Goal: Transaction & Acquisition: Purchase product/service

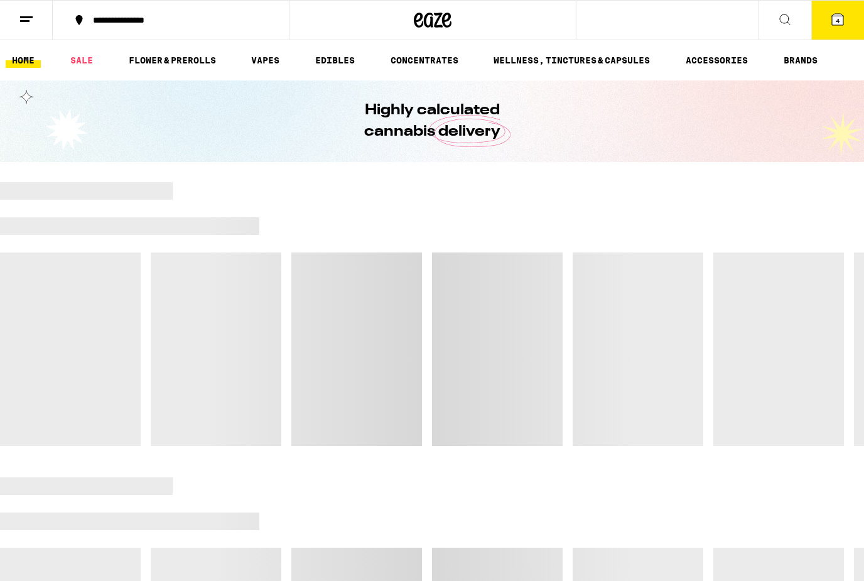
click at [262, 67] on link "VAPES" at bounding box center [265, 60] width 41 height 15
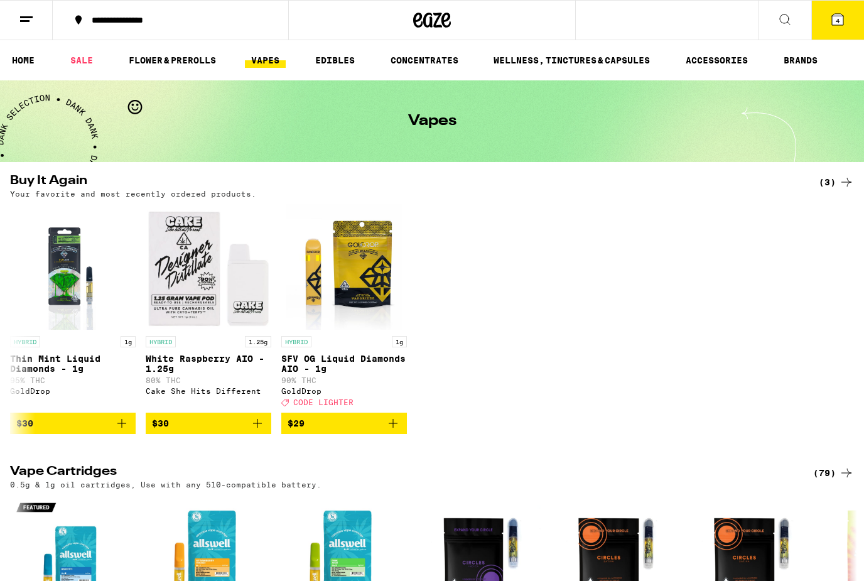
click at [267, 49] on ul "HOME SALE FLOWER & PREROLLS VAPES EDIBLES CONCENTRATES WELLNESS, TINCTURES & CA…" at bounding box center [432, 60] width 864 height 40
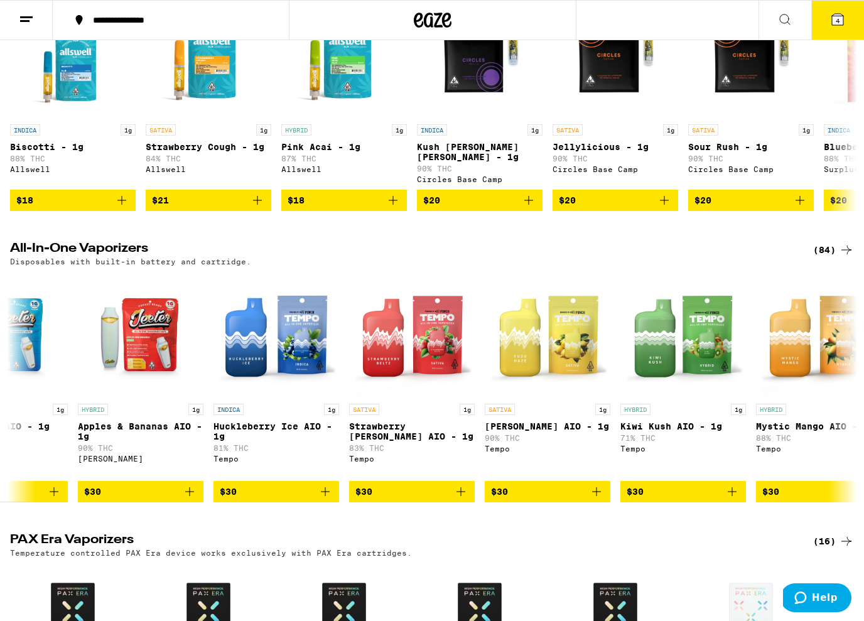
scroll to position [0, 4419]
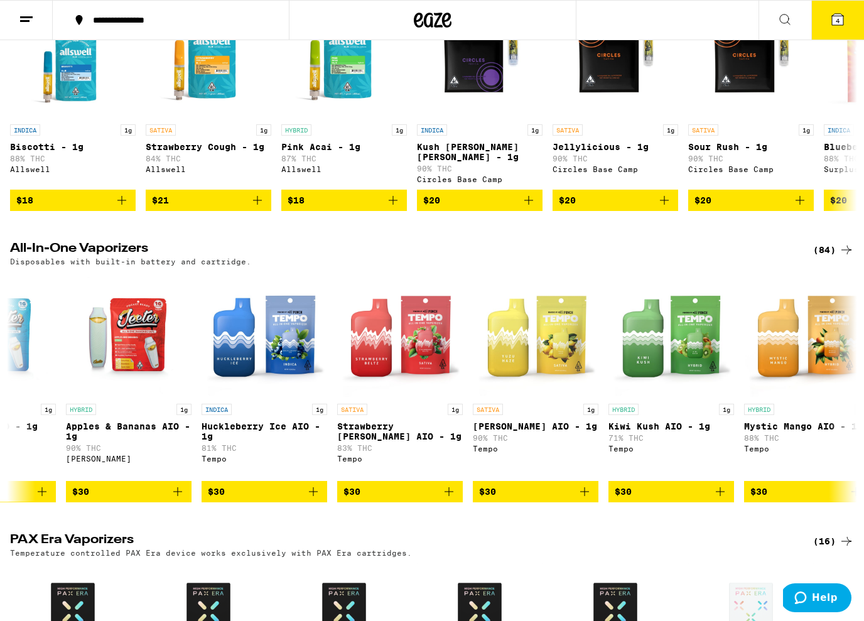
click at [848, 241] on div "Buy It Again (3) Your favorite and most recently ordered products. HYBRID 1g Th…" at bounding box center [432, 487] width 864 height 1630
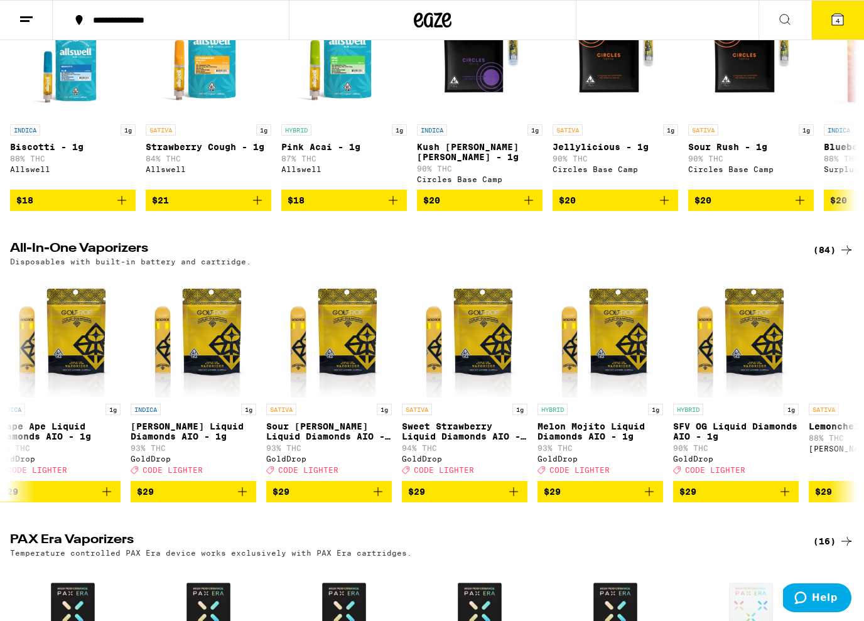
scroll to position [0, 1496]
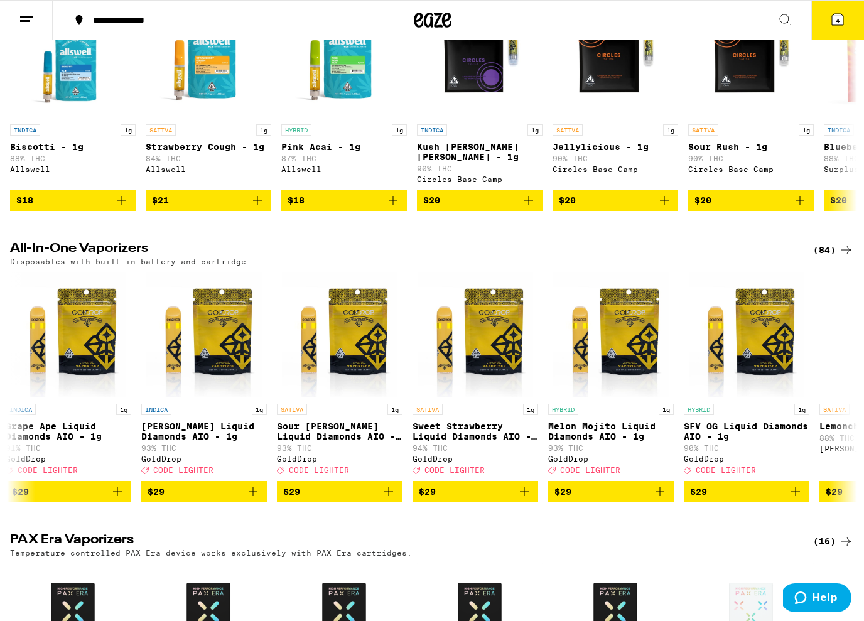
click at [516, 499] on span "$29" at bounding box center [475, 491] width 113 height 15
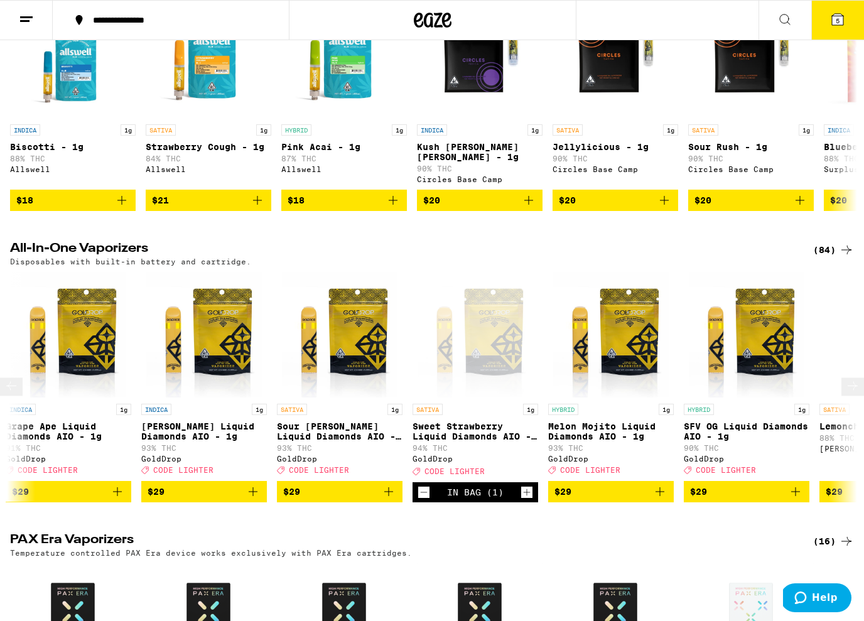
click at [839, 19] on span "5" at bounding box center [838, 21] width 4 height 8
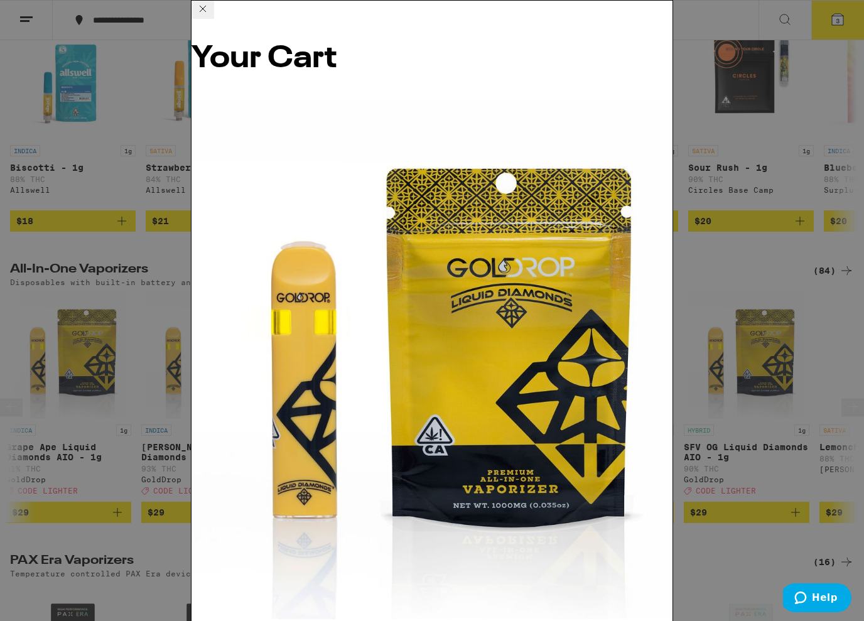
scroll to position [460, 0]
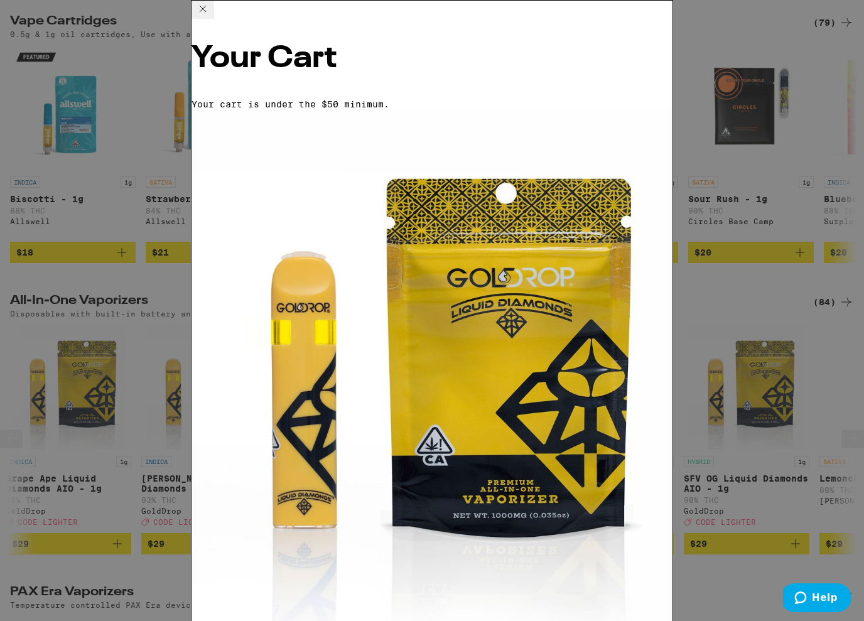
scroll to position [0, 40]
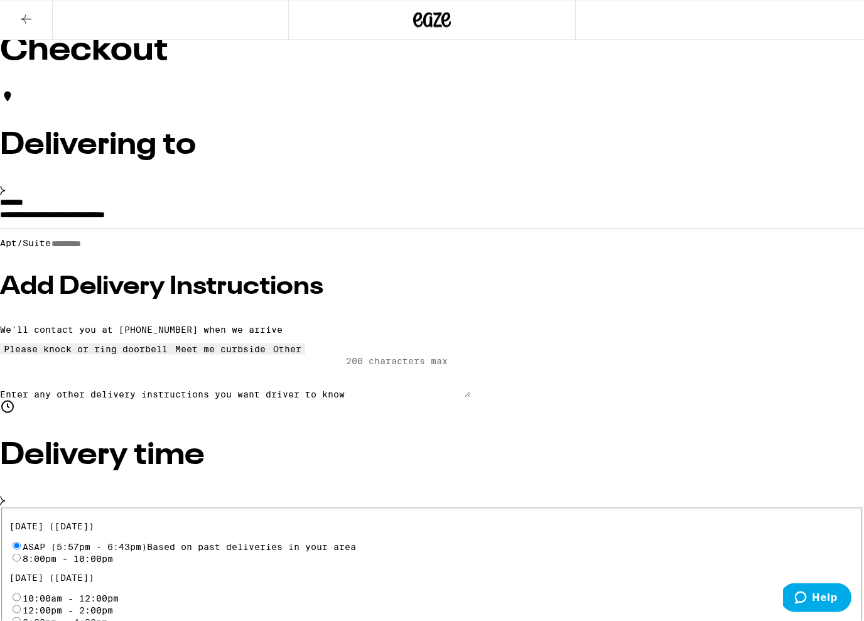
scroll to position [3, 0]
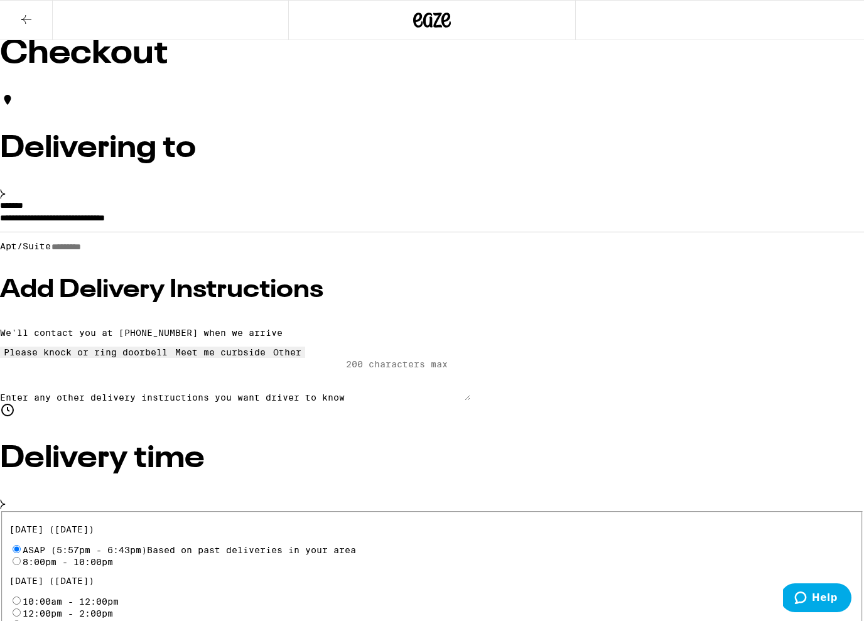
click at [111, 252] on input "Apt/Suite" at bounding box center [95, 247] width 89 height 11
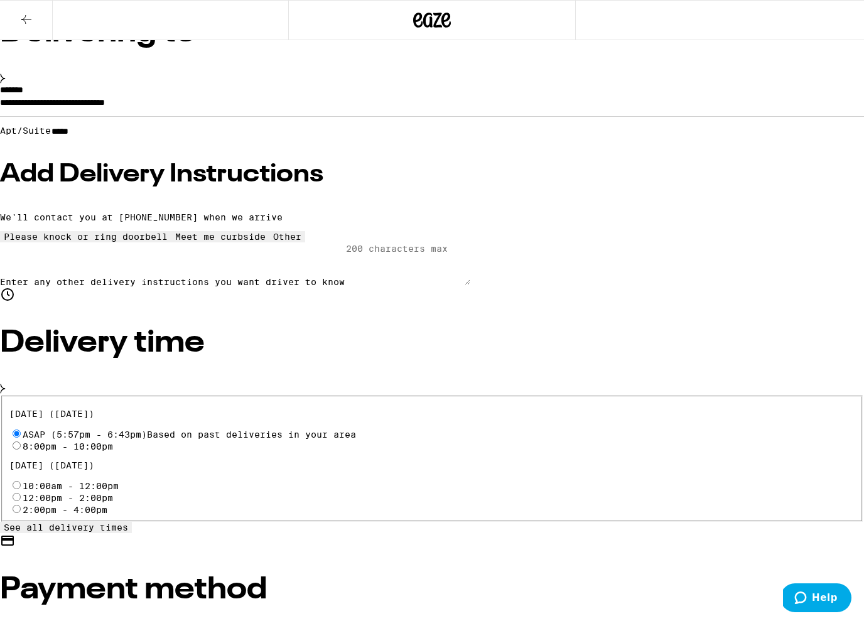
scroll to position [232, 0]
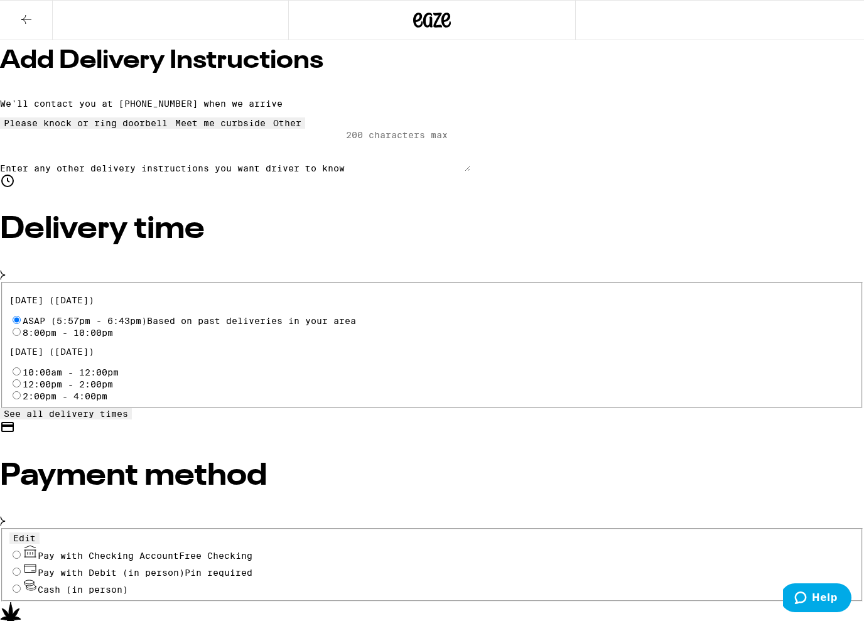
type input "*****"
click at [147, 316] on span "Based on past deliveries in your area" at bounding box center [251, 321] width 209 height 10
click at [21, 316] on input "ASAP (5:57pm - 6:43pm) Based on past deliveries in your area" at bounding box center [17, 320] width 8 height 8
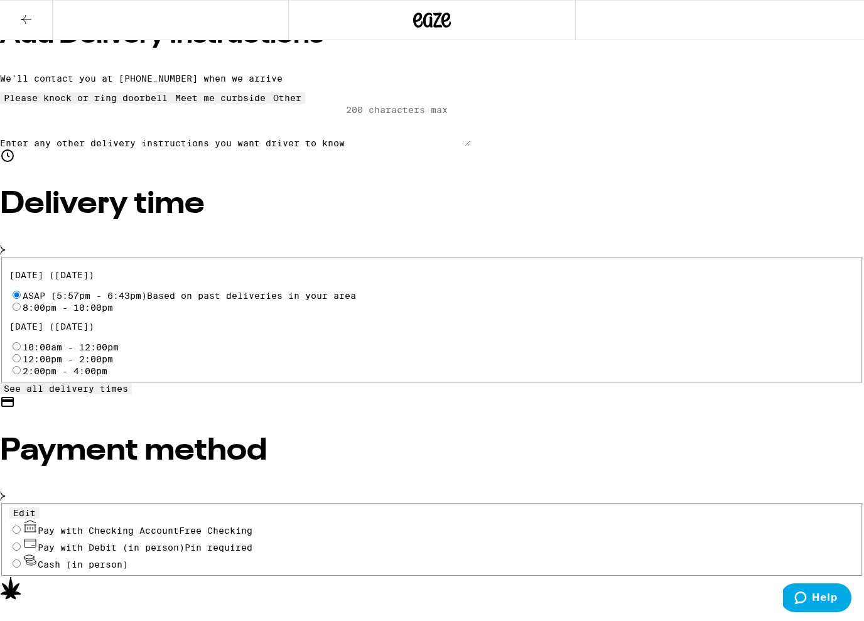
click at [91, 503] on div "Edit Pay with Checking Account Free Checking Pay with Debit (in person) Pin req…" at bounding box center [432, 539] width 864 height 73
click at [21, 525] on input "Pay with Checking Account Free Checking" at bounding box center [17, 529] width 8 height 8
radio input "true"
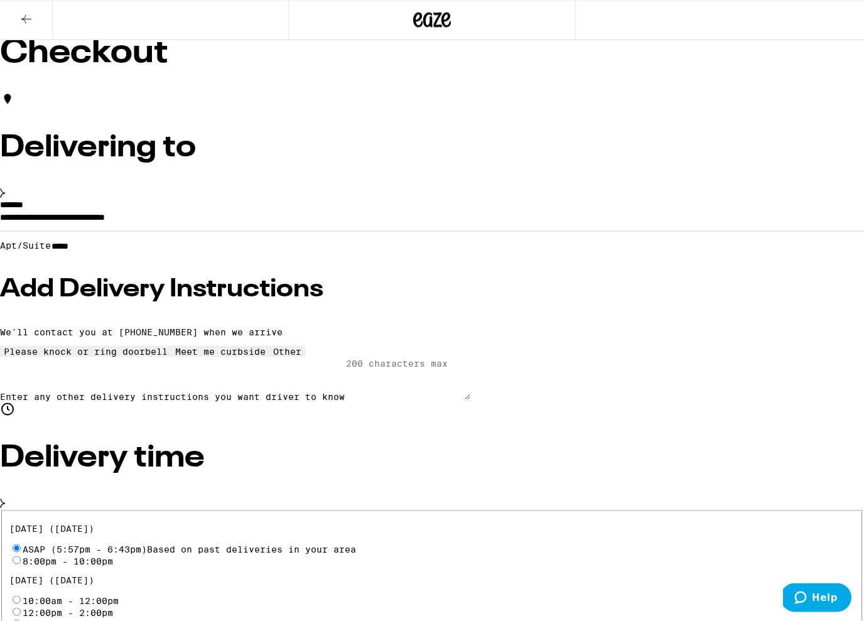
scroll to position [0, 0]
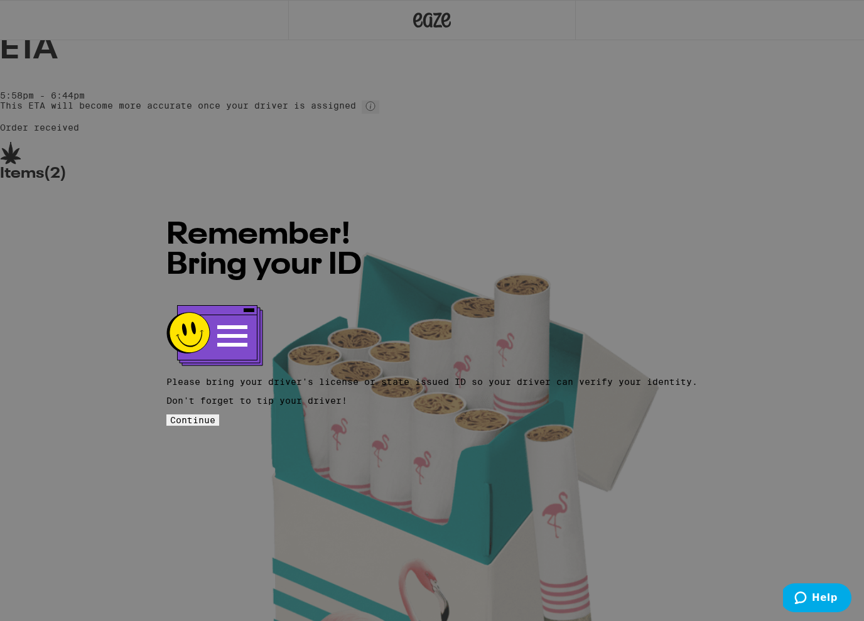
click at [219, 414] on button "Continue" at bounding box center [192, 419] width 53 height 11
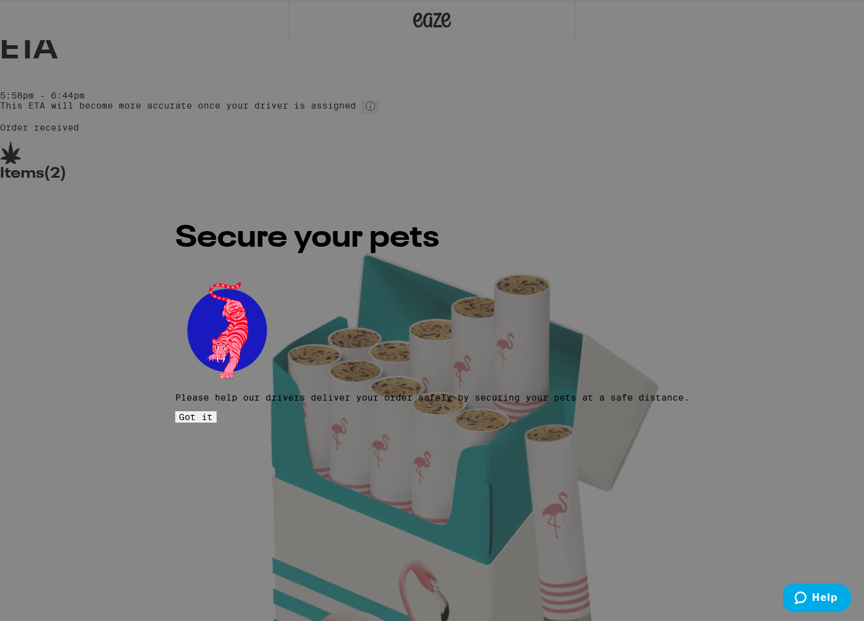
click at [217, 411] on button "Got it" at bounding box center [195, 416] width 41 height 11
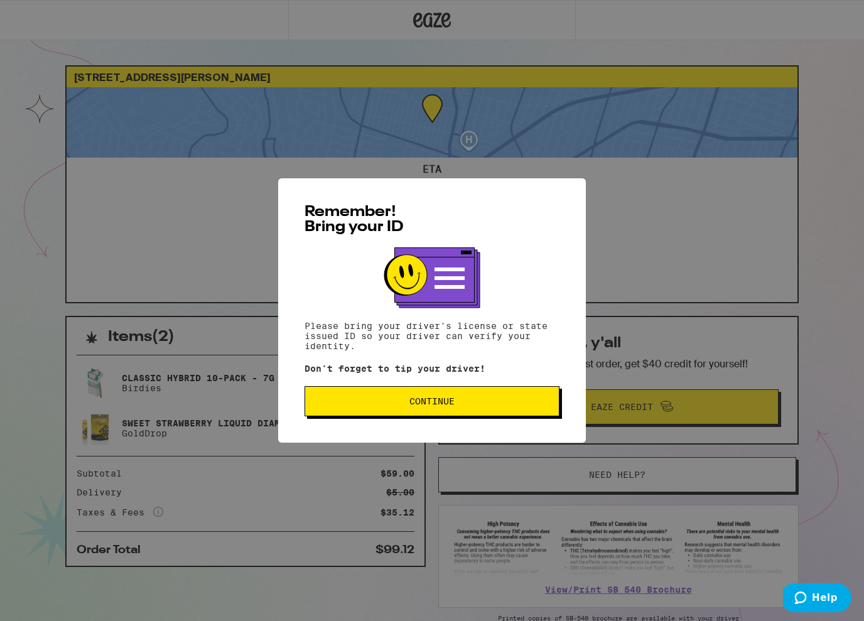
click at [535, 411] on button "Continue" at bounding box center [431, 401] width 255 height 30
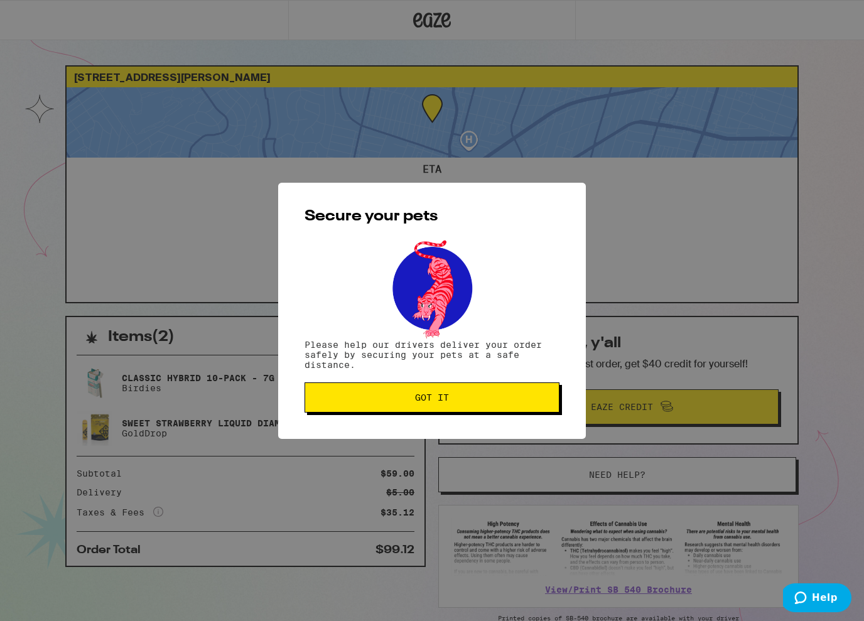
click at [533, 402] on span "Got it" at bounding box center [432, 397] width 234 height 9
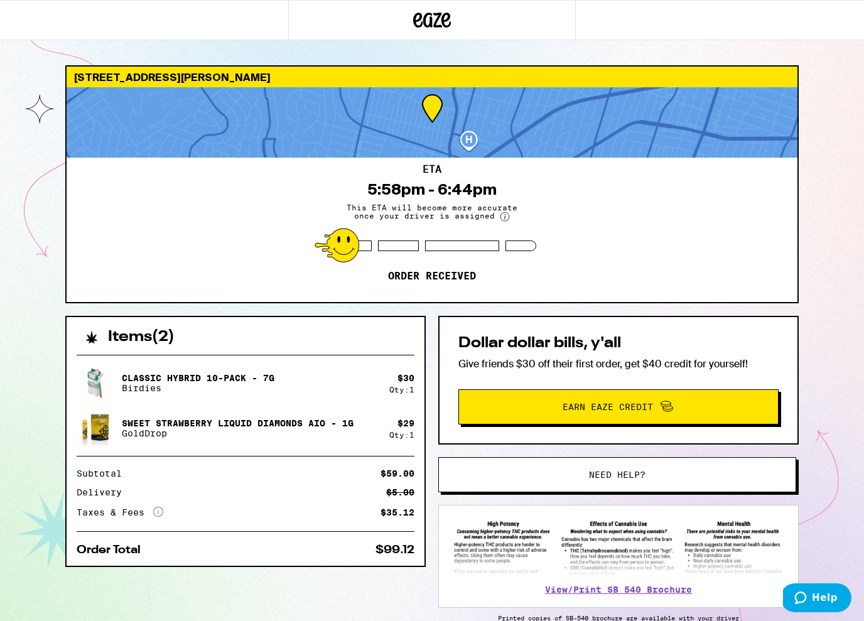
click at [640, 11] on div at bounding box center [432, 20] width 864 height 40
click at [795, 30] on div at bounding box center [432, 20] width 864 height 40
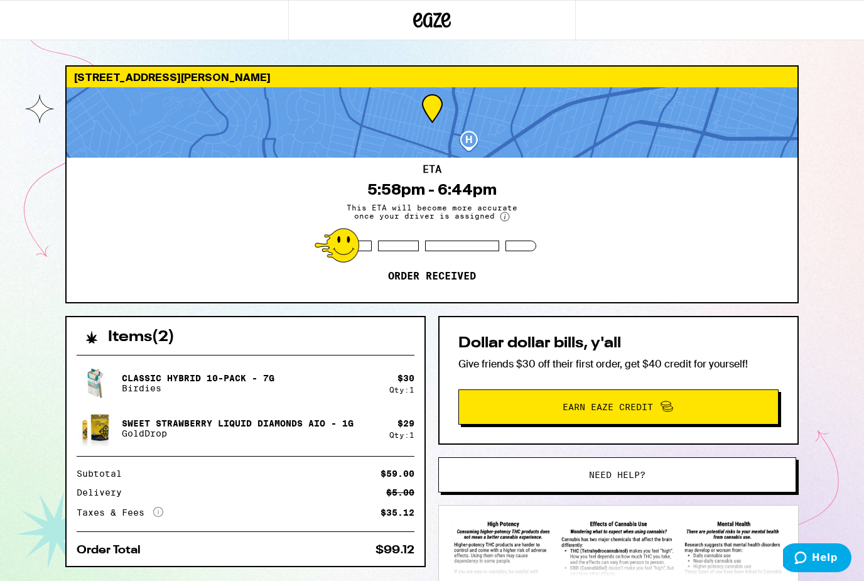
click at [449, 18] on icon at bounding box center [445, 20] width 9 height 15
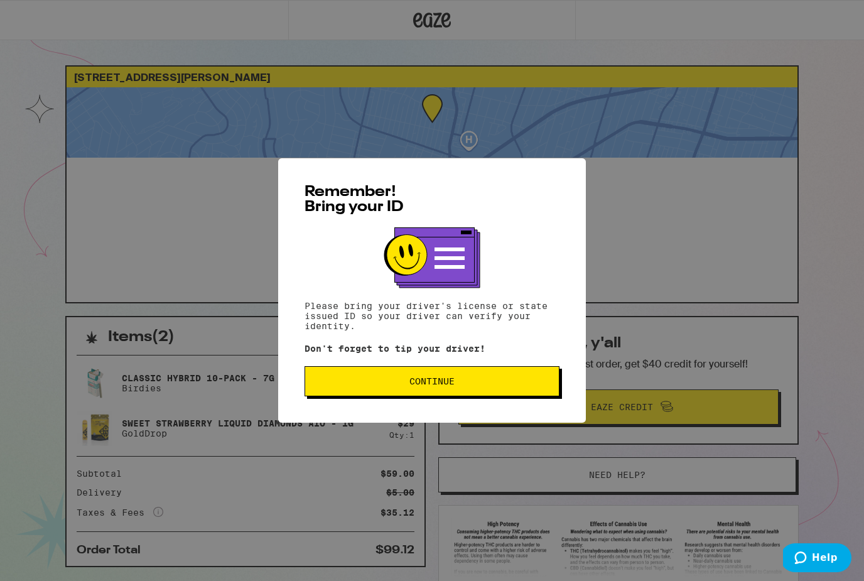
click at [507, 391] on button "Continue" at bounding box center [431, 381] width 255 height 30
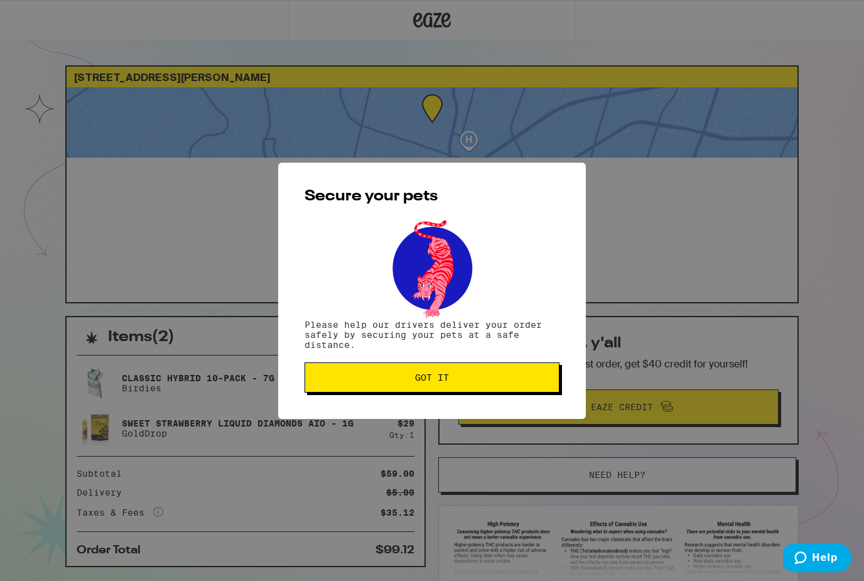
click at [538, 380] on span "Got it" at bounding box center [432, 377] width 234 height 9
